Goal: Task Accomplishment & Management: Use online tool/utility

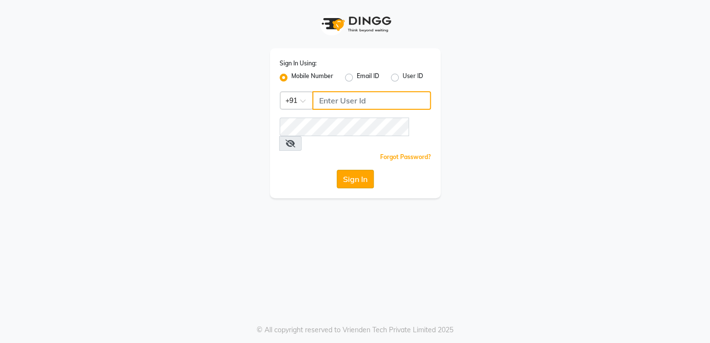
type input "7826887778"
click at [362, 170] on button "Sign In" at bounding box center [355, 179] width 37 height 19
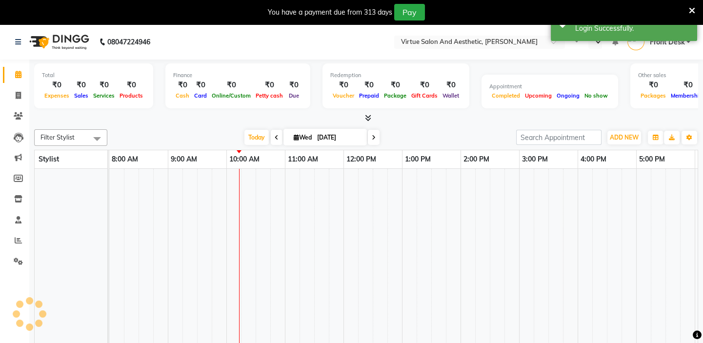
select select "en"
